Goal: Transaction & Acquisition: Obtain resource

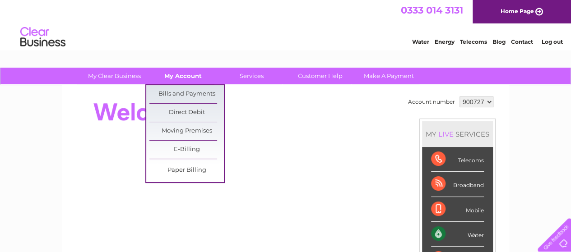
click at [193, 76] on link "My Account" at bounding box center [183, 76] width 74 height 17
click at [190, 93] on link "Bills and Payments" at bounding box center [186, 94] width 74 height 18
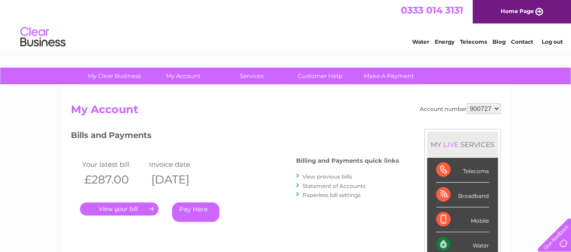
click at [116, 209] on link "." at bounding box center [119, 209] width 79 height 13
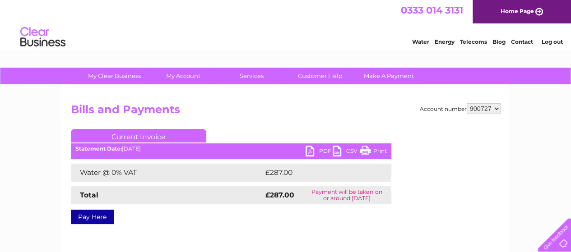
click at [318, 151] on link "PDF" at bounding box center [319, 152] width 27 height 13
click at [501, 108] on div "Account number 900727 946130 946131 Bills and Payments Current Invoice PDF CSV …" at bounding box center [285, 211] width 447 height 253
click at [500, 108] on select "900727 946130 946131" at bounding box center [484, 108] width 34 height 11
select select "946130"
click at [467, 103] on select "900727 946130 946131" at bounding box center [484, 108] width 34 height 11
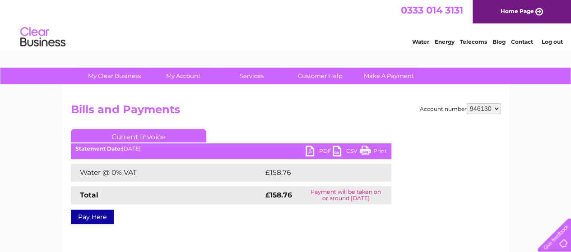
click at [315, 146] on link "PDF" at bounding box center [319, 152] width 27 height 13
click at [315, 149] on link "PDF" at bounding box center [319, 152] width 27 height 13
click at [495, 108] on select "900727 946130 946131" at bounding box center [484, 108] width 34 height 11
select select "946131"
click at [467, 103] on select "900727 946130 946131" at bounding box center [484, 108] width 34 height 11
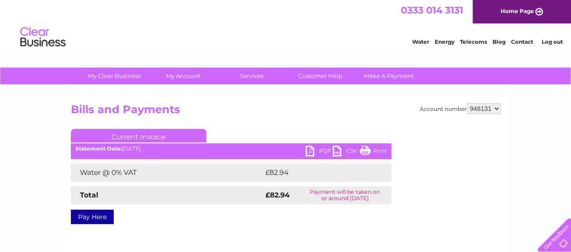
click at [321, 148] on link "PDF" at bounding box center [319, 152] width 27 height 13
